Goal: Information Seeking & Learning: Check status

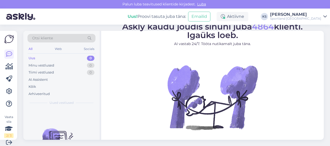
click at [317, 18] on div "Sportland [GEOGRAPHIC_DATA]" at bounding box center [295, 19] width 51 height 4
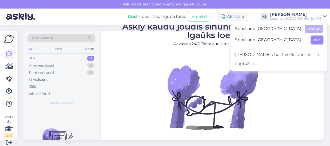
click at [318, 40] on button "Ava" at bounding box center [316, 40] width 11 height 8
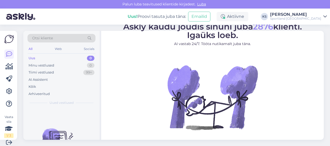
click at [320, 21] on div "Uus! Proovi tasuta [PERSON_NAME]: Emailid Aktiivne KS [PERSON_NAME] Sportland […" at bounding box center [165, 17] width 330 height 16
click at [319, 17] on div "Sportland [GEOGRAPHIC_DATA]" at bounding box center [295, 19] width 51 height 4
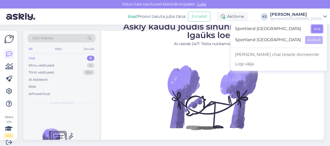
click at [321, 29] on button "Ava" at bounding box center [316, 29] width 11 height 8
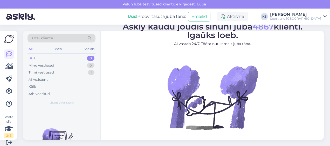
click at [299, 19] on div "Sportland [GEOGRAPHIC_DATA]" at bounding box center [295, 19] width 51 height 4
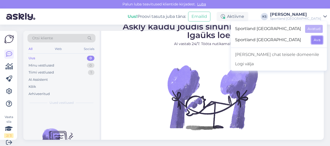
click at [319, 38] on button "Ava" at bounding box center [316, 40] width 11 height 8
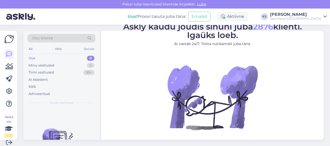
click at [314, 19] on div "Sportland [GEOGRAPHIC_DATA]" at bounding box center [295, 19] width 51 height 4
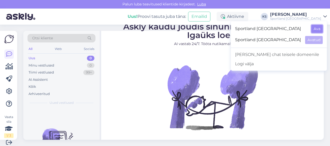
click at [318, 26] on button "Ava" at bounding box center [316, 29] width 11 height 8
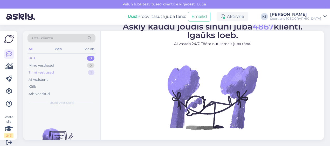
click at [72, 73] on div "Tiimi vestlused 1" at bounding box center [61, 72] width 68 height 7
click at [309, 12] on div "[PERSON_NAME]" at bounding box center [295, 14] width 51 height 4
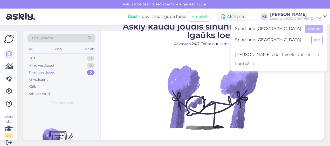
click at [314, 35] on div "Sportland [GEOGRAPHIC_DATA] Ava" at bounding box center [279, 40] width 96 height 11
click at [314, 36] on button "Ava" at bounding box center [316, 40] width 11 height 8
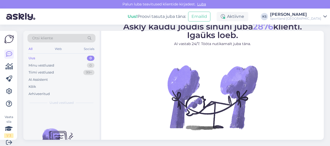
click at [313, 16] on div "[PERSON_NAME]" at bounding box center [295, 14] width 51 height 4
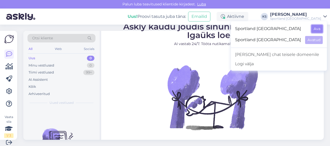
click at [318, 27] on button "Ava" at bounding box center [316, 29] width 11 height 8
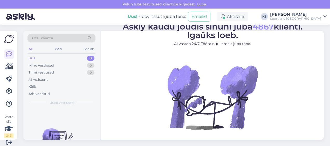
click at [318, 13] on div "[PERSON_NAME]" at bounding box center [295, 14] width 51 height 4
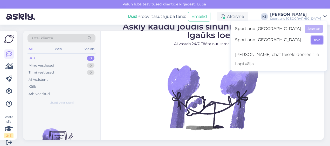
click at [318, 37] on button "Ava" at bounding box center [316, 40] width 11 height 8
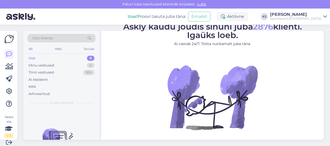
click at [318, 18] on div "Sportland [GEOGRAPHIC_DATA]" at bounding box center [295, 19] width 51 height 4
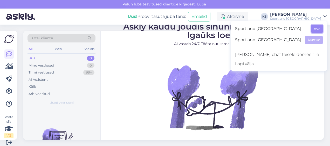
click at [314, 28] on button "Ava" at bounding box center [316, 29] width 11 height 8
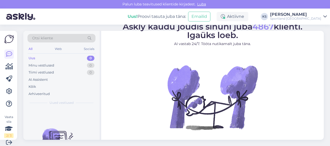
click at [303, 16] on div "[PERSON_NAME]" at bounding box center [295, 14] width 51 height 4
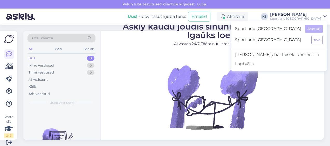
click at [323, 35] on div "Sportland [GEOGRAPHIC_DATA] Ava" at bounding box center [279, 40] width 96 height 11
click at [318, 39] on button "Ava" at bounding box center [316, 40] width 11 height 8
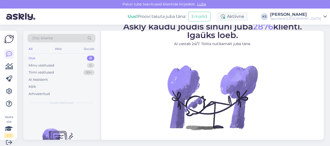
click at [302, 23] on div "Uus! Proovi tasuta [PERSON_NAME]: Emailid Aktiivne KS [PERSON_NAME] Sportland […" at bounding box center [165, 17] width 330 height 16
click at [304, 14] on div "[PERSON_NAME]" at bounding box center [295, 14] width 51 height 4
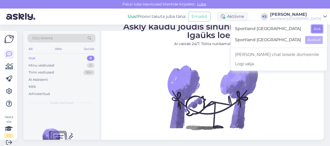
click at [314, 25] on button "Ava" at bounding box center [316, 29] width 11 height 8
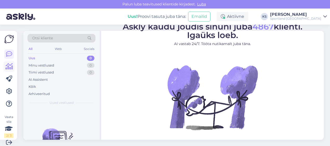
click at [9, 67] on icon at bounding box center [9, 67] width 8 height 6
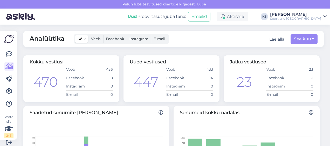
click at [298, 20] on div "Sportland [GEOGRAPHIC_DATA]" at bounding box center [295, 19] width 51 height 4
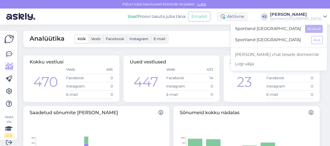
click at [219, 36] on div "Analüütika Kõik Veeb Facebook Instagram E-mail Lae alla See kuu" at bounding box center [173, 39] width 300 height 16
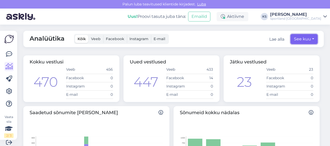
click at [291, 39] on button "See kuu" at bounding box center [304, 39] width 27 height 10
select select "7"
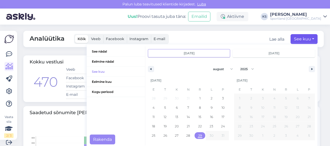
click at [198, 132] on span "29" at bounding box center [200, 135] width 4 height 9
type input "[DATE]"
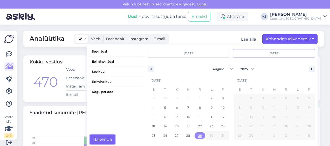
click at [103, 136] on button "Rakenda" at bounding box center [102, 140] width 25 height 10
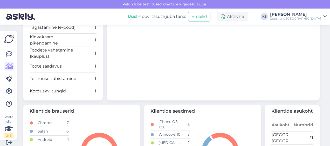
scroll to position [233, 0]
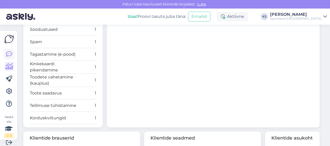
click at [7, 51] on icon at bounding box center [9, 54] width 6 height 6
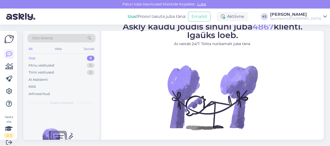
click at [304, 12] on div "[PERSON_NAME]" at bounding box center [295, 14] width 51 height 4
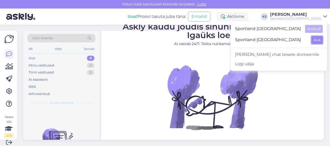
click at [316, 38] on button "Ava" at bounding box center [316, 40] width 11 height 8
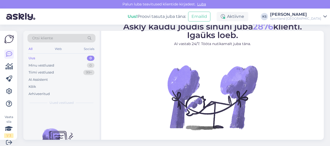
click at [312, 16] on div "[PERSON_NAME]" at bounding box center [295, 14] width 51 height 4
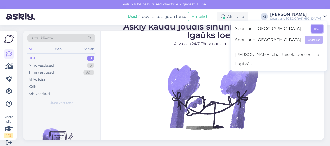
click at [316, 29] on button "Ava" at bounding box center [316, 29] width 11 height 8
